Goal: Book appointment/travel/reservation

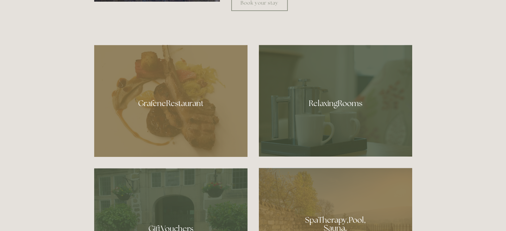
scroll to position [333, 0]
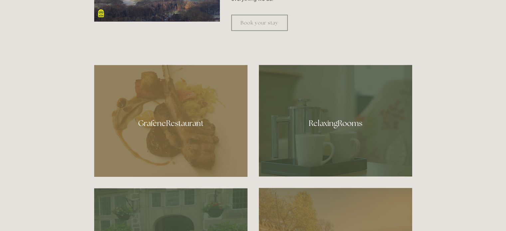
click at [179, 126] on div at bounding box center [170, 121] width 153 height 112
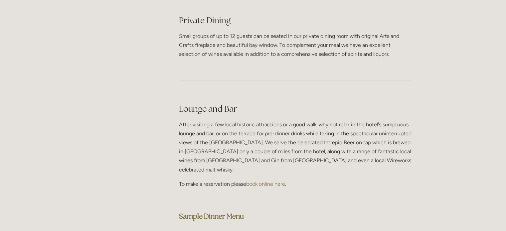
scroll to position [1631, 0]
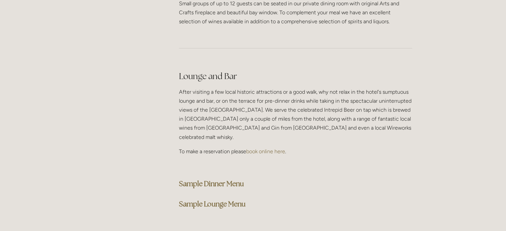
click at [211, 179] on strong "Sample Dinner Menu" at bounding box center [211, 183] width 65 height 9
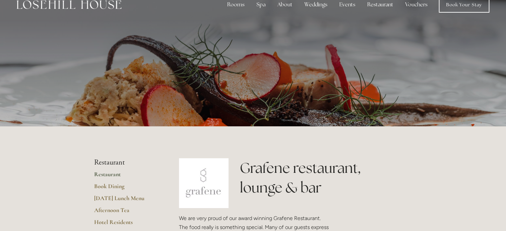
scroll to position [0, 0]
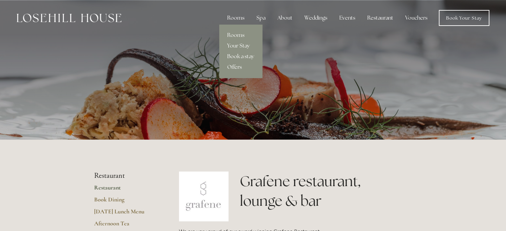
click at [234, 20] on div "Rooms" at bounding box center [236, 17] width 28 height 13
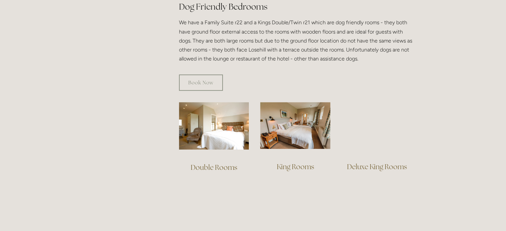
scroll to position [433, 0]
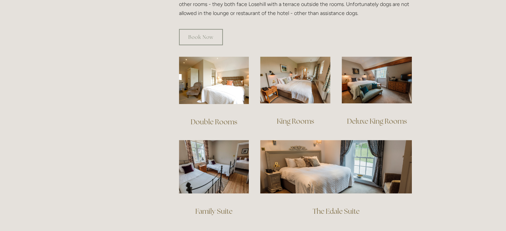
click at [216, 118] on link "Double Rooms" at bounding box center [214, 122] width 47 height 9
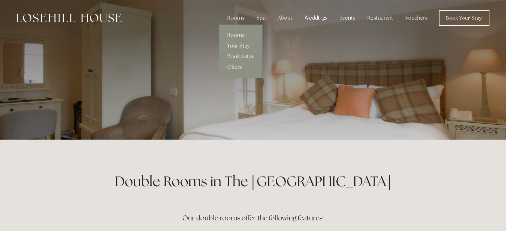
click at [240, 56] on link "Book a stay" at bounding box center [240, 56] width 43 height 11
